Goal: Use online tool/utility

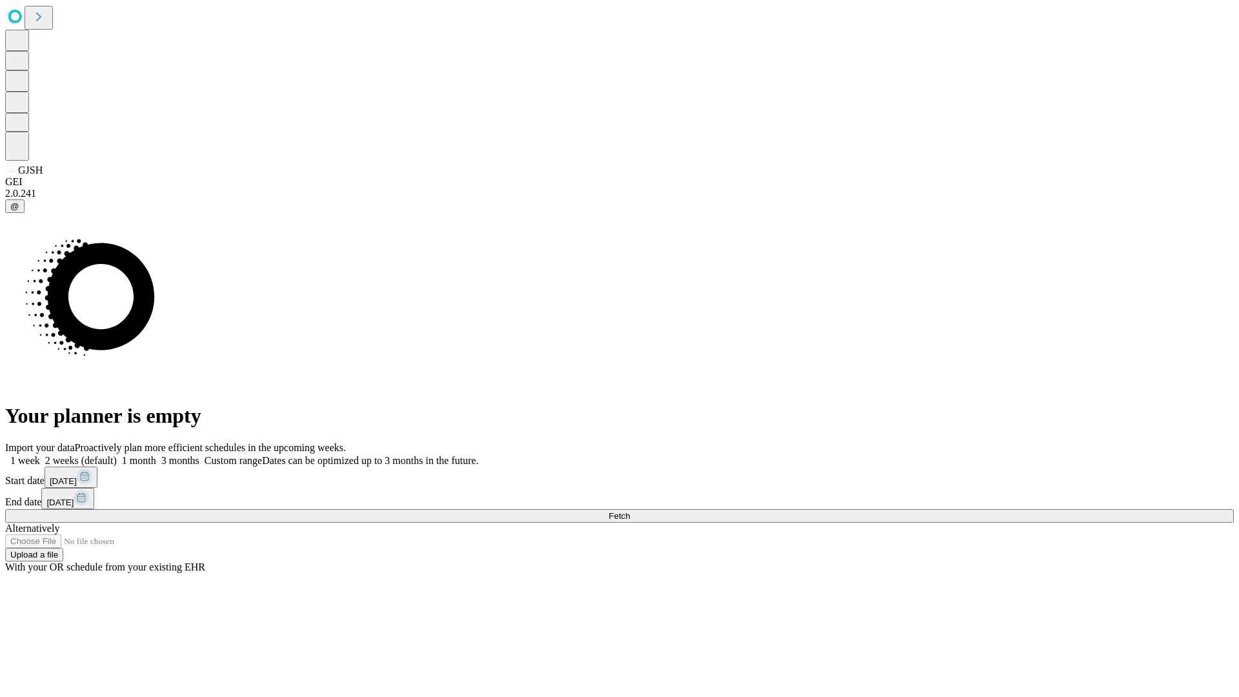
click at [630, 511] on span "Fetch" at bounding box center [619, 516] width 21 height 10
